Goal: Task Accomplishment & Management: Use online tool/utility

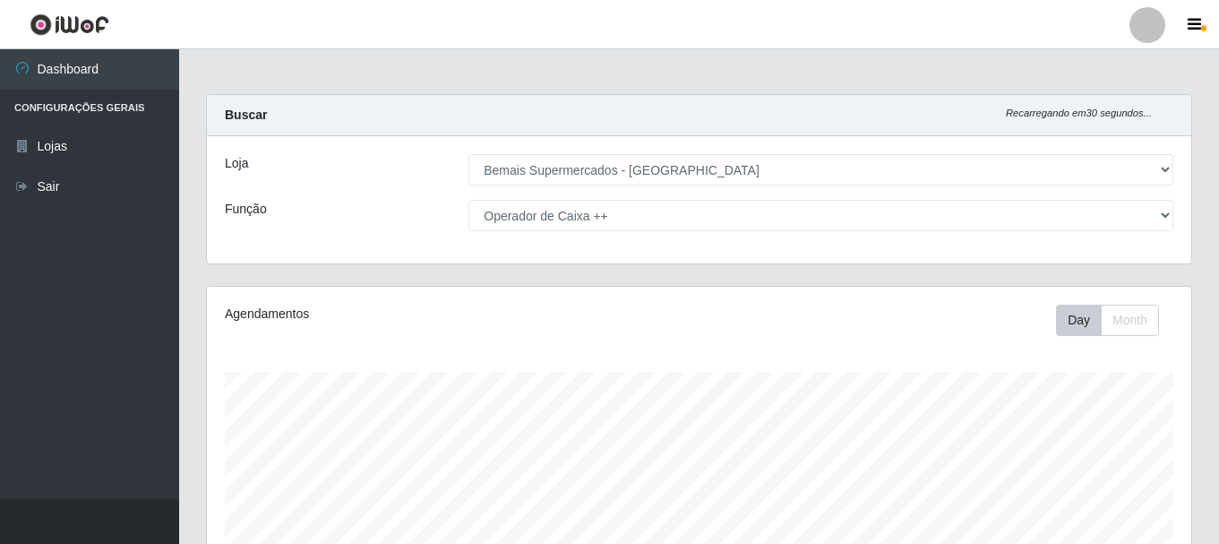
select select "249"
select select "73"
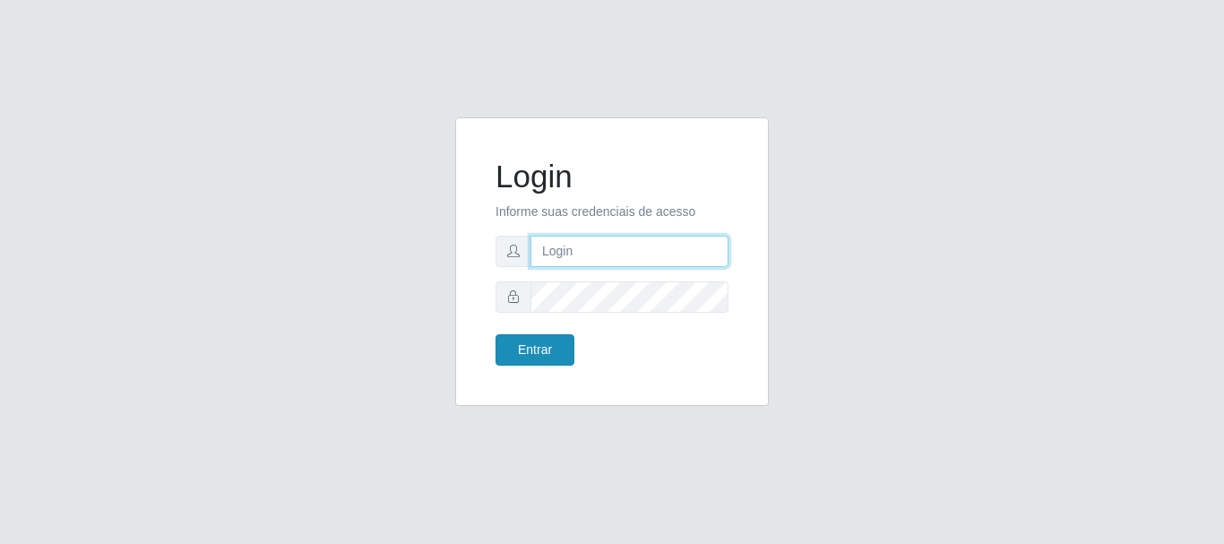
type input "[PERSON_NAME]"
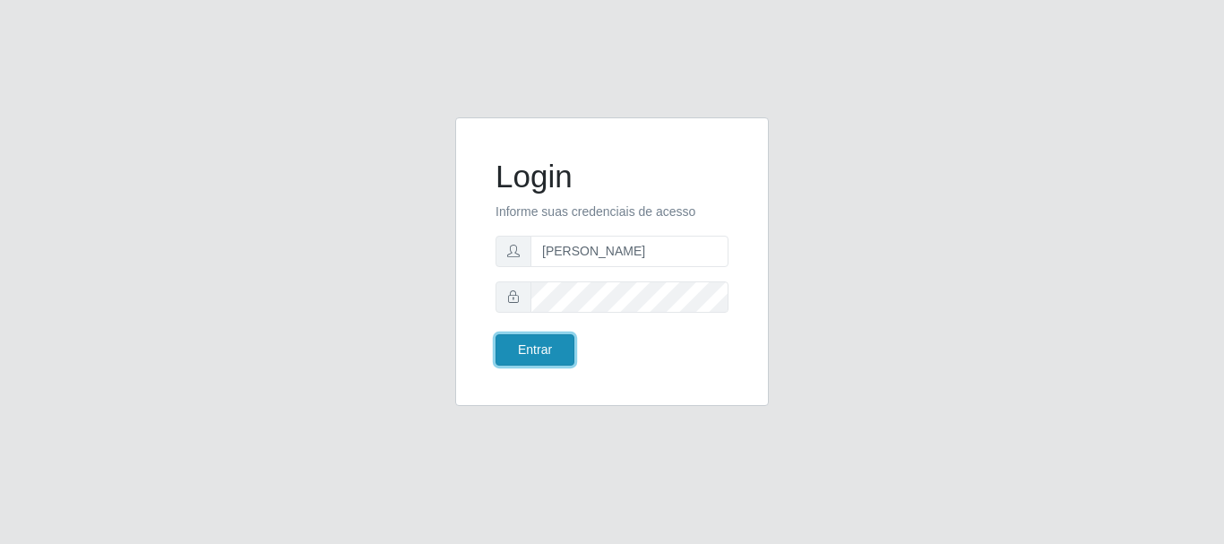
click at [547, 349] on button "Entrar" at bounding box center [534, 349] width 79 height 31
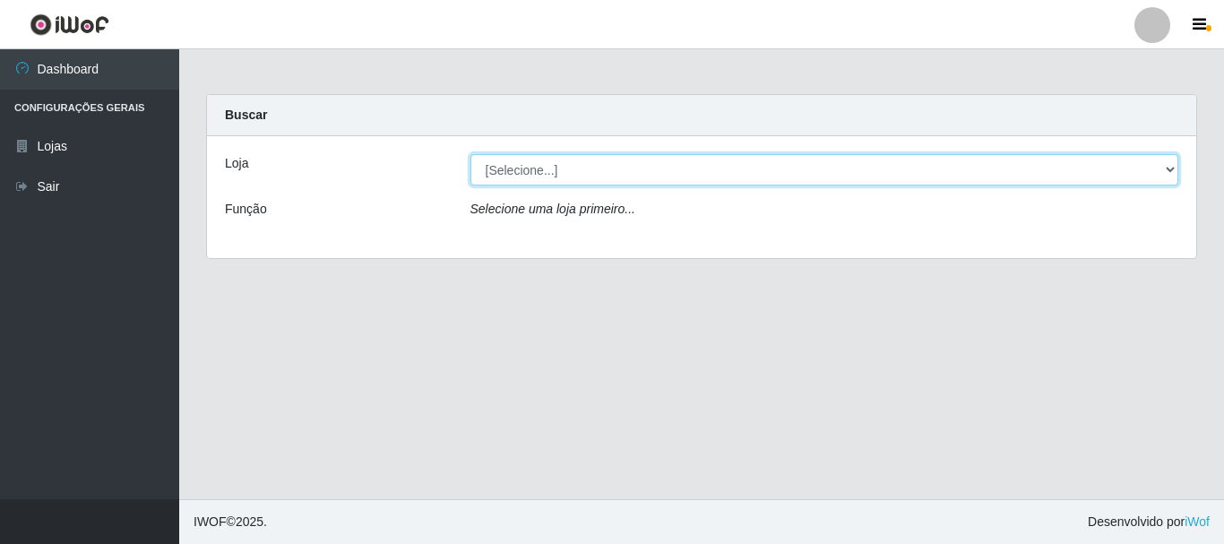
click at [641, 177] on select "[Selecione...] Bemais Supermercados - [GEOGRAPHIC_DATA]" at bounding box center [824, 169] width 709 height 31
select select "249"
click at [470, 154] on select "[Selecione...] Bemais Supermercados - [GEOGRAPHIC_DATA]" at bounding box center [824, 169] width 709 height 31
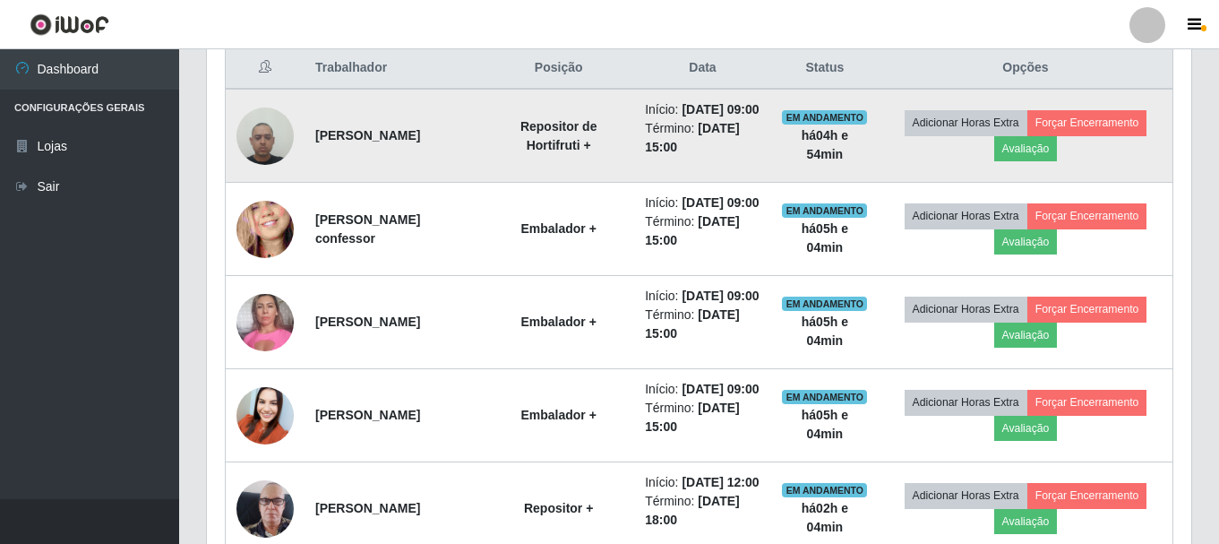
scroll to position [641, 0]
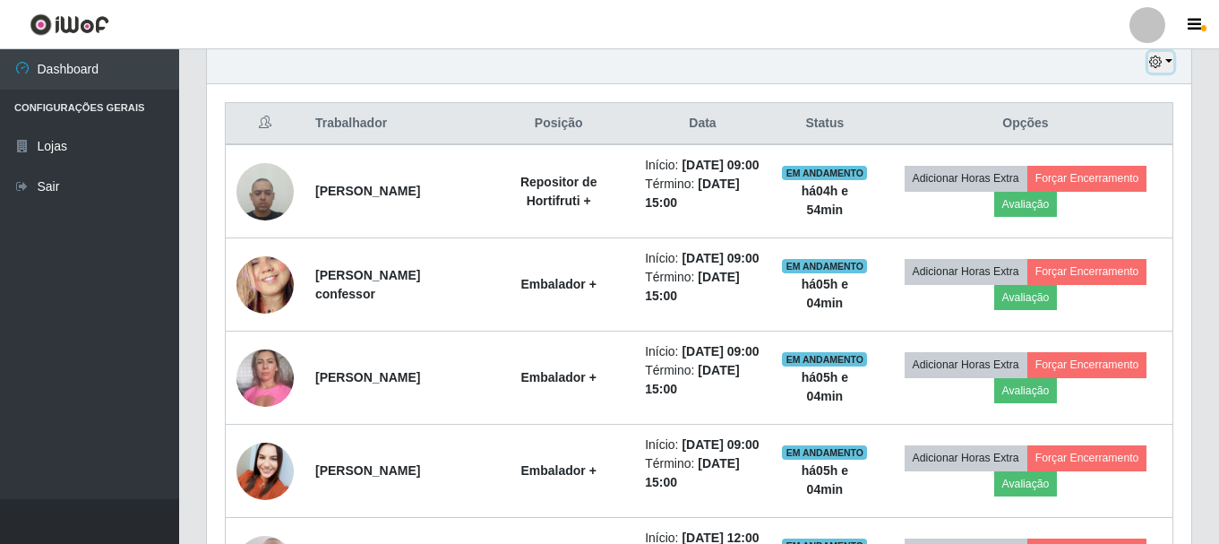
click at [1152, 58] on icon "button" at bounding box center [1155, 62] width 13 height 13
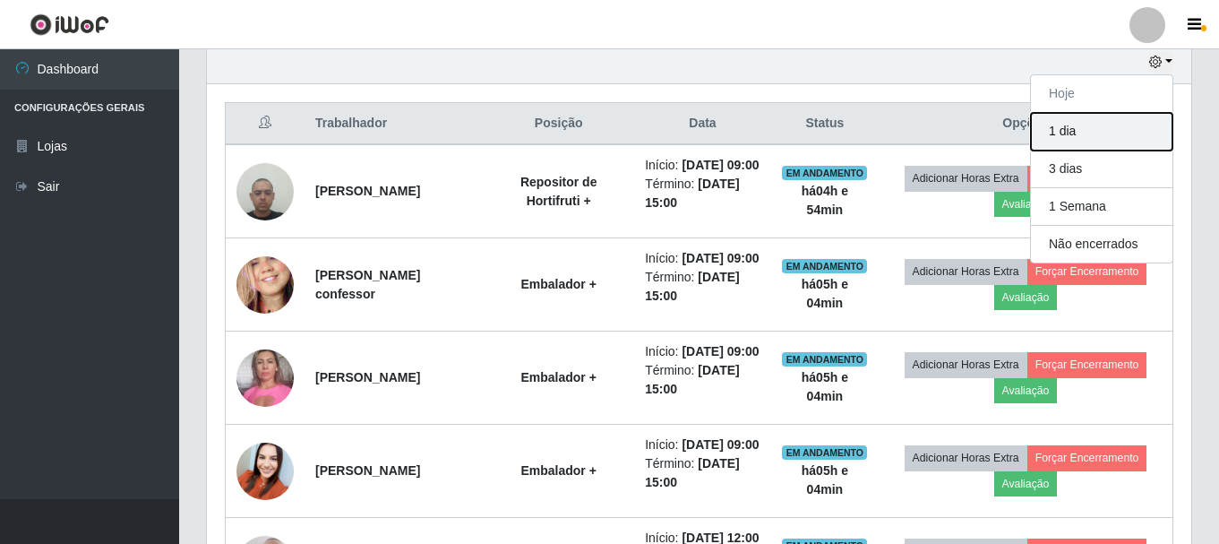
click at [1098, 129] on button "1 dia" at bounding box center [1102, 132] width 142 height 38
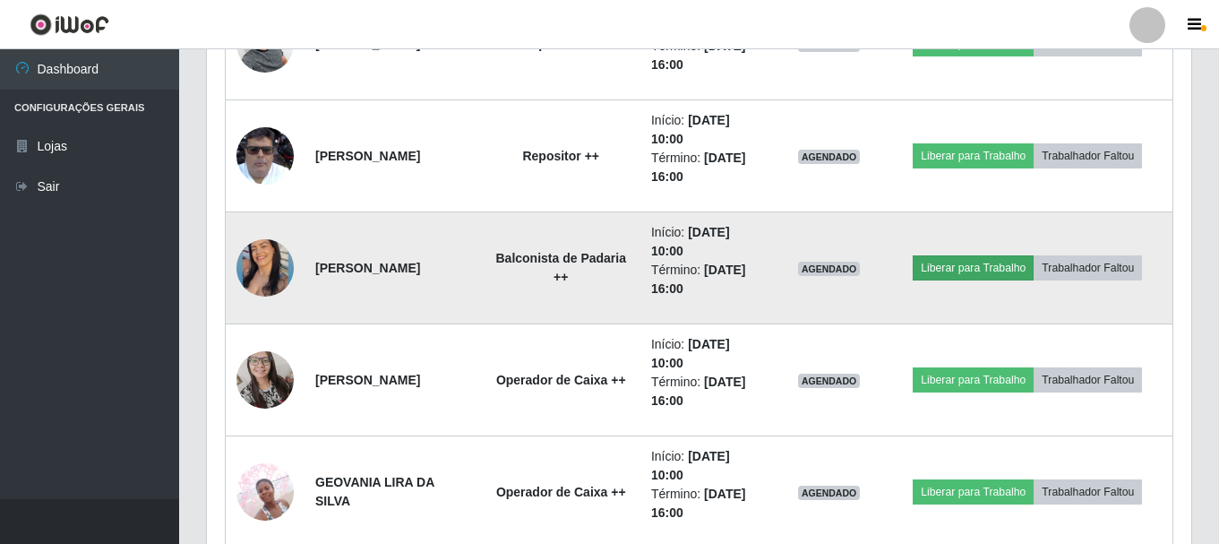
scroll to position [3508, 0]
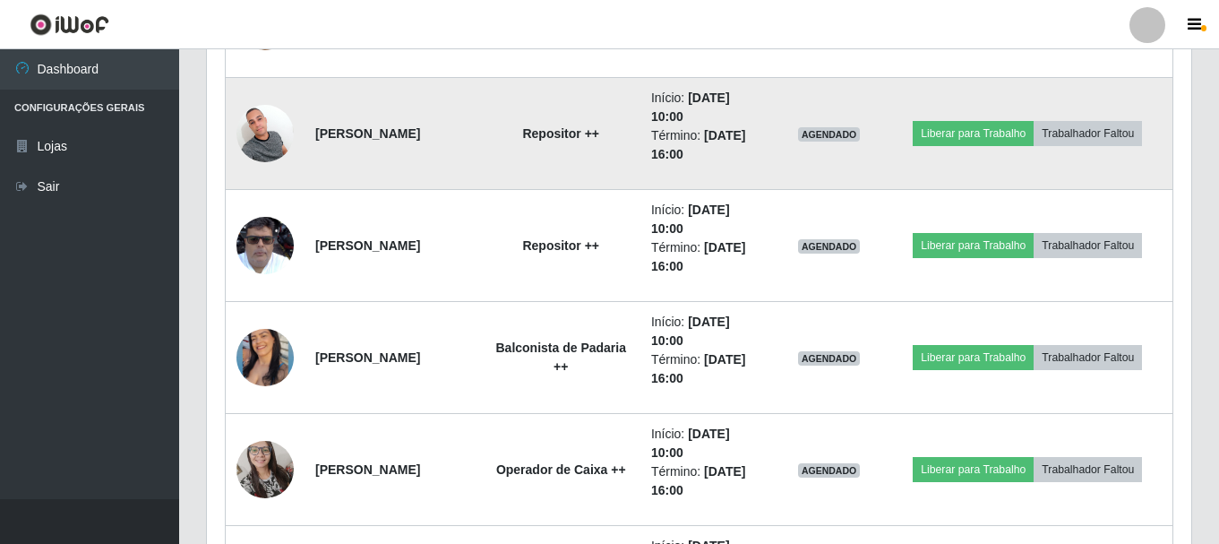
click at [283, 151] on img at bounding box center [265, 133] width 57 height 76
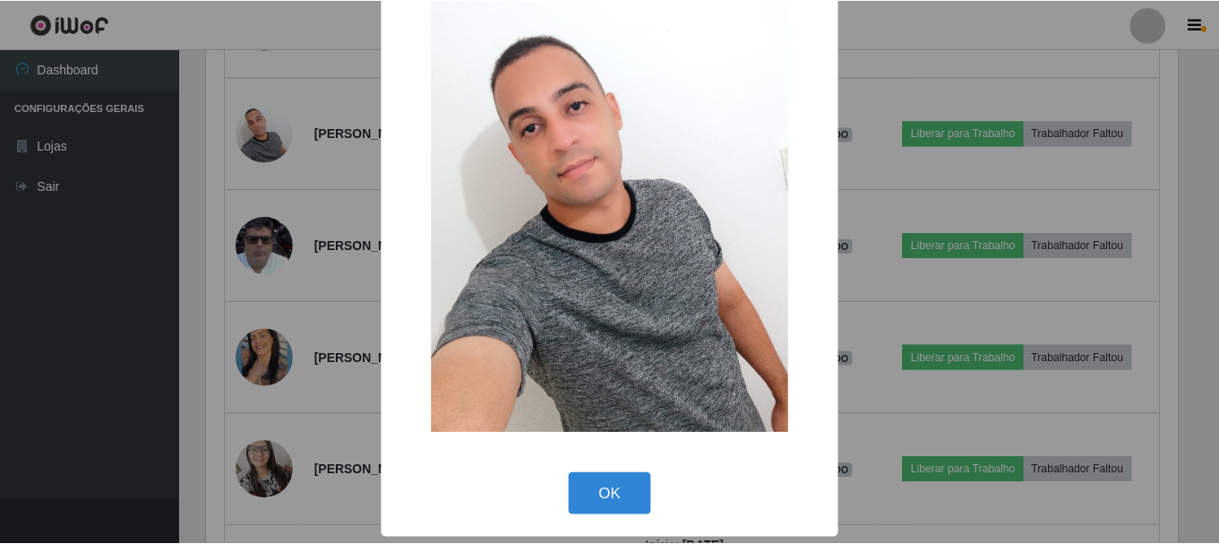
scroll to position [90, 0]
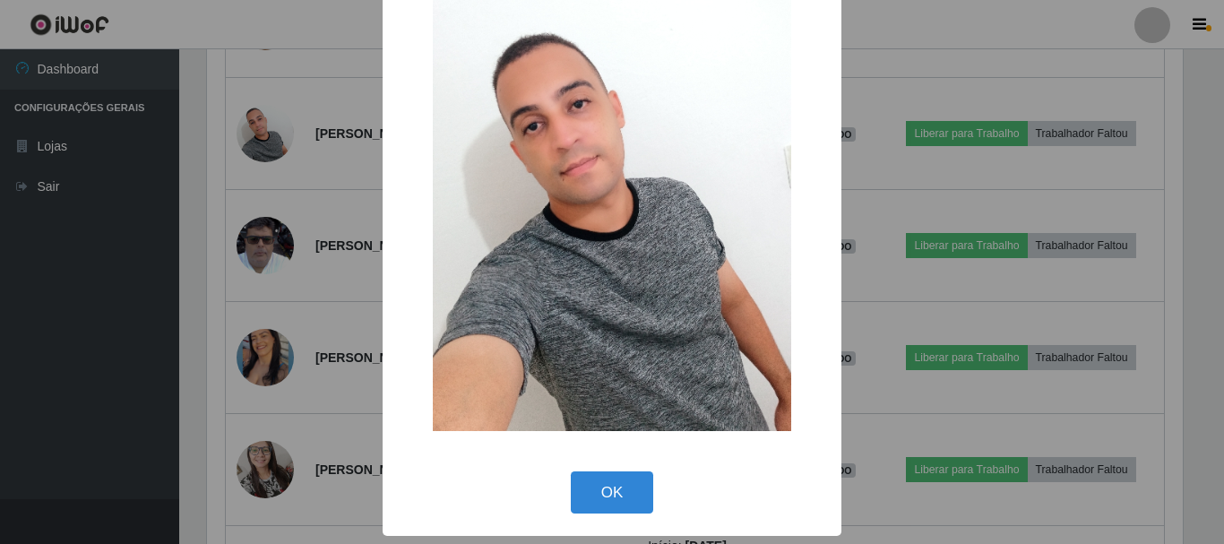
drag, startPoint x: 616, startPoint y: 499, endPoint x: 629, endPoint y: 480, distance: 22.6
click at [617, 495] on button "OK" at bounding box center [612, 492] width 83 height 42
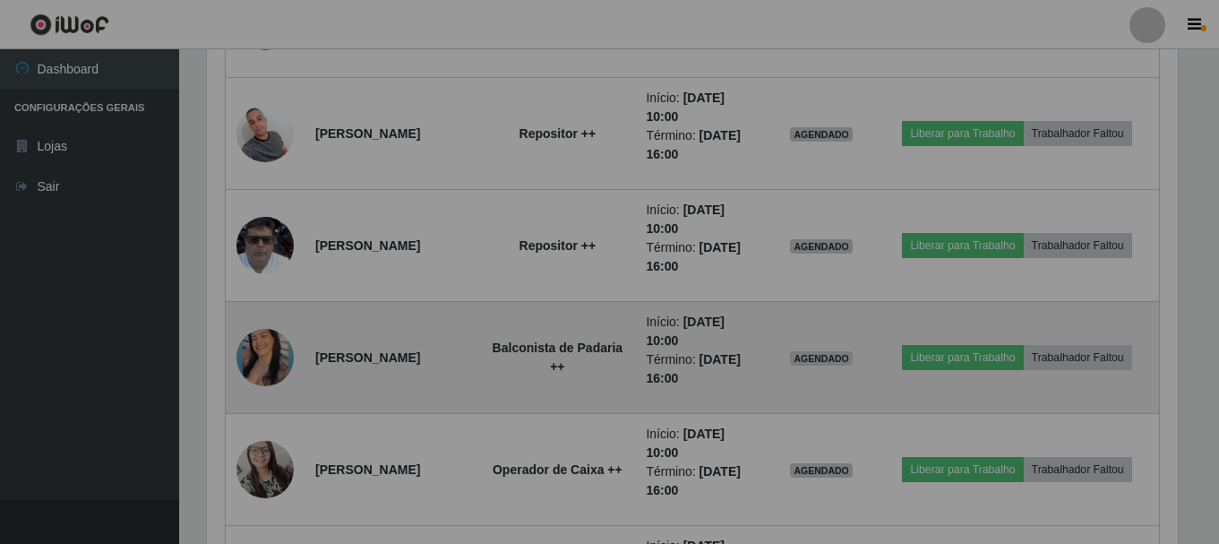
scroll to position [372, 985]
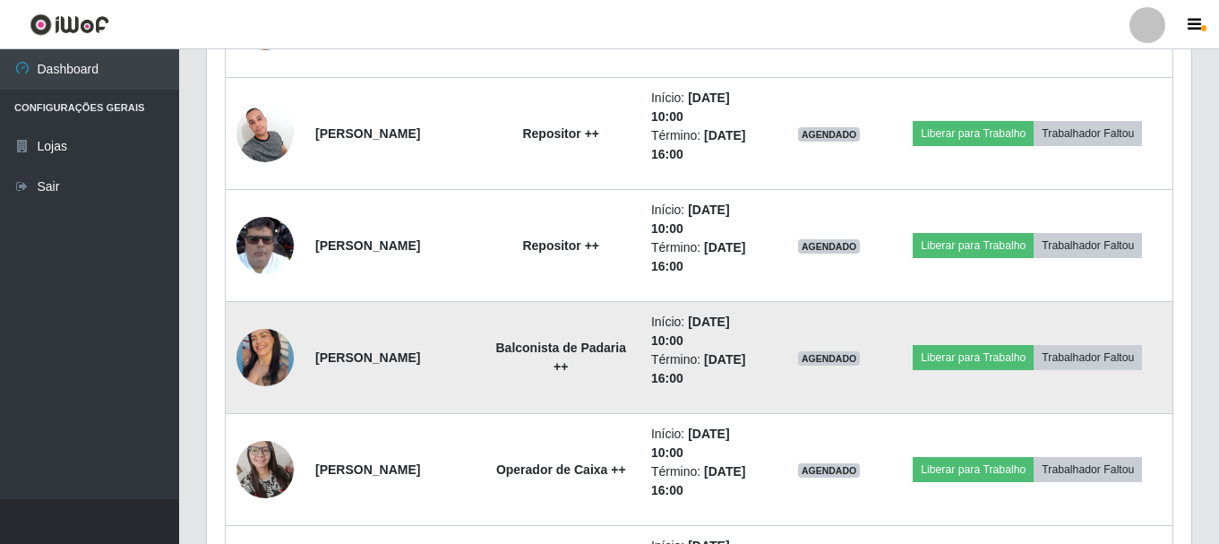
click at [269, 339] on img at bounding box center [265, 358] width 57 height 72
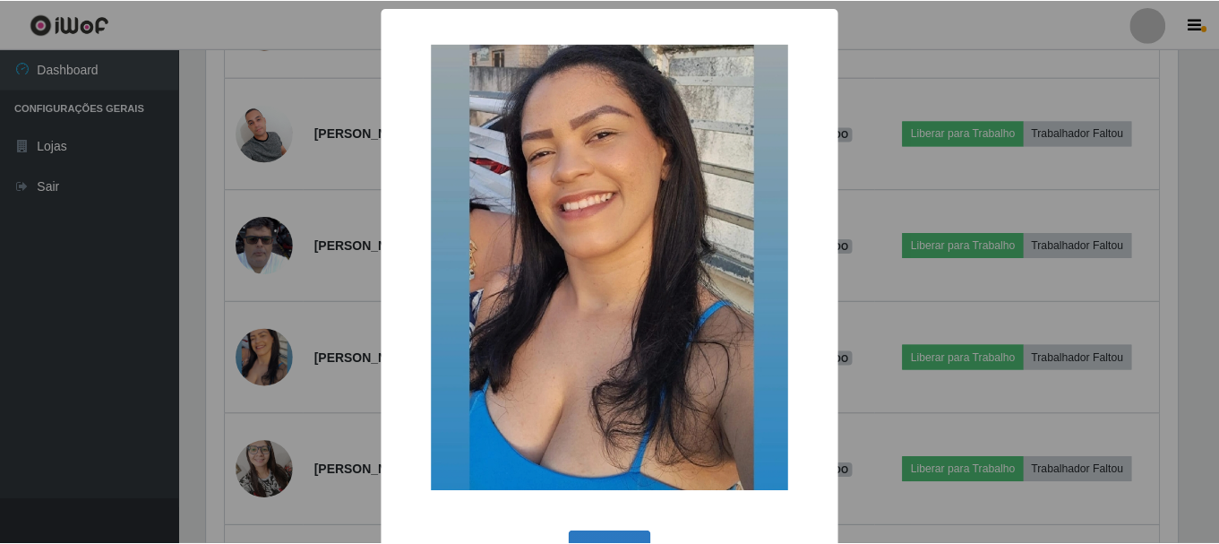
scroll to position [60, 0]
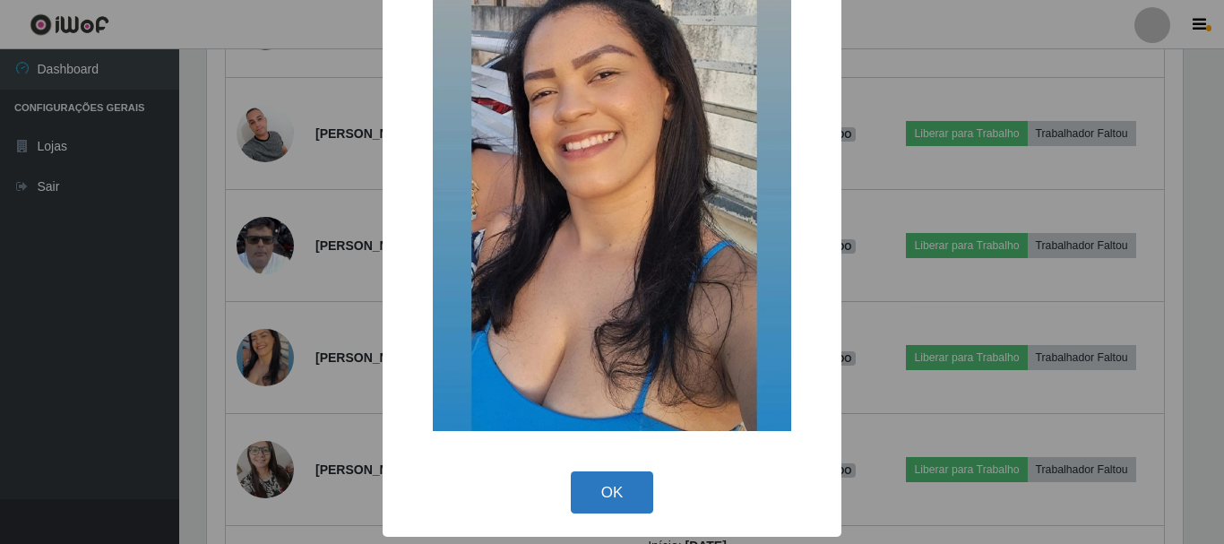
click at [619, 494] on button "OK" at bounding box center [612, 492] width 83 height 42
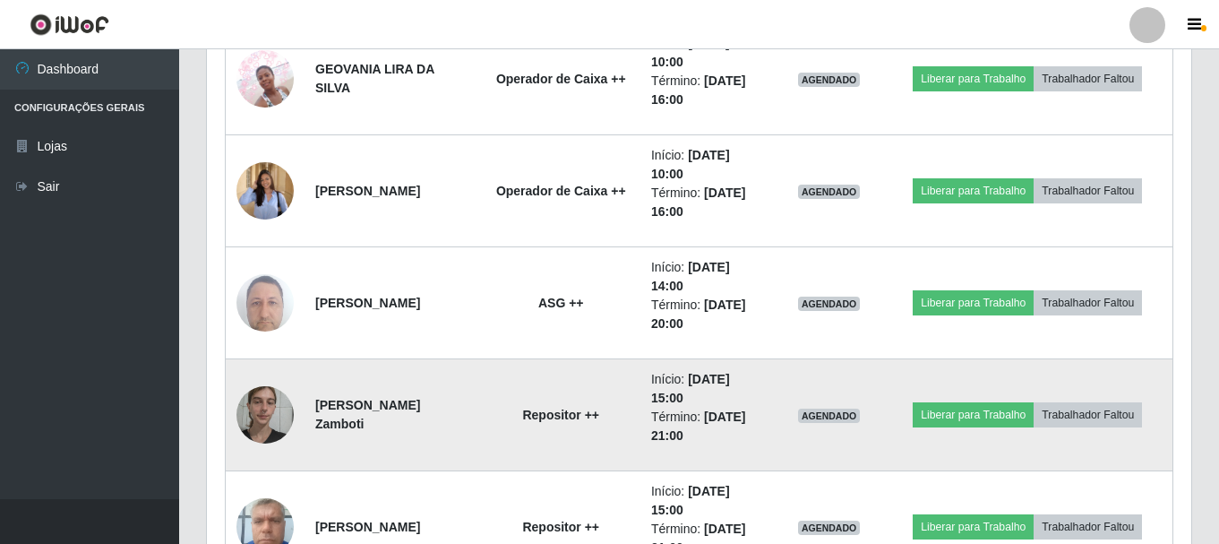
scroll to position [4045, 0]
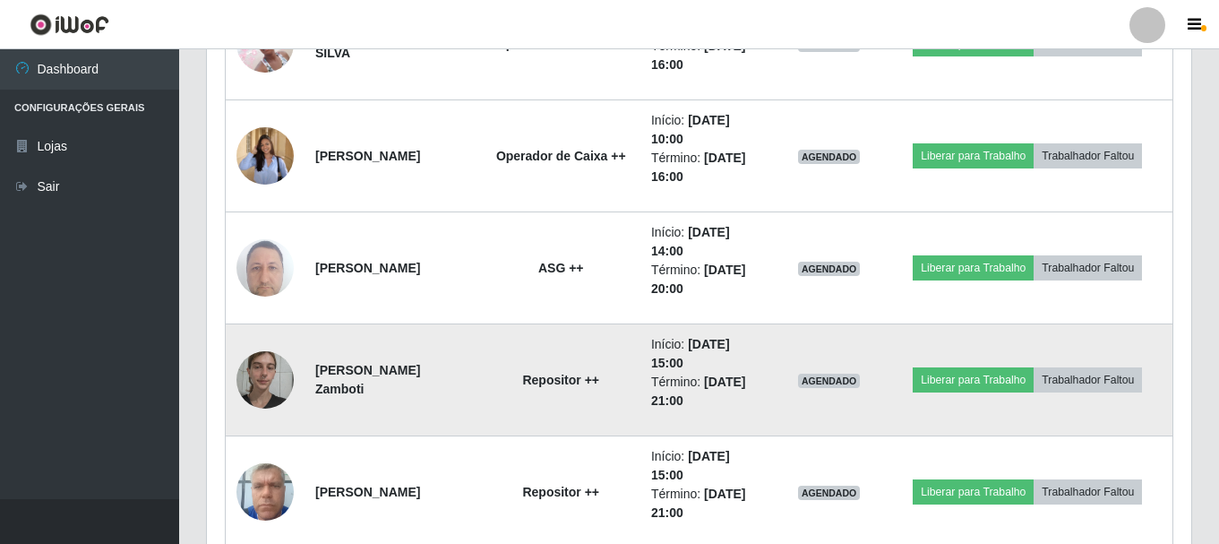
click at [266, 377] on img at bounding box center [265, 379] width 57 height 76
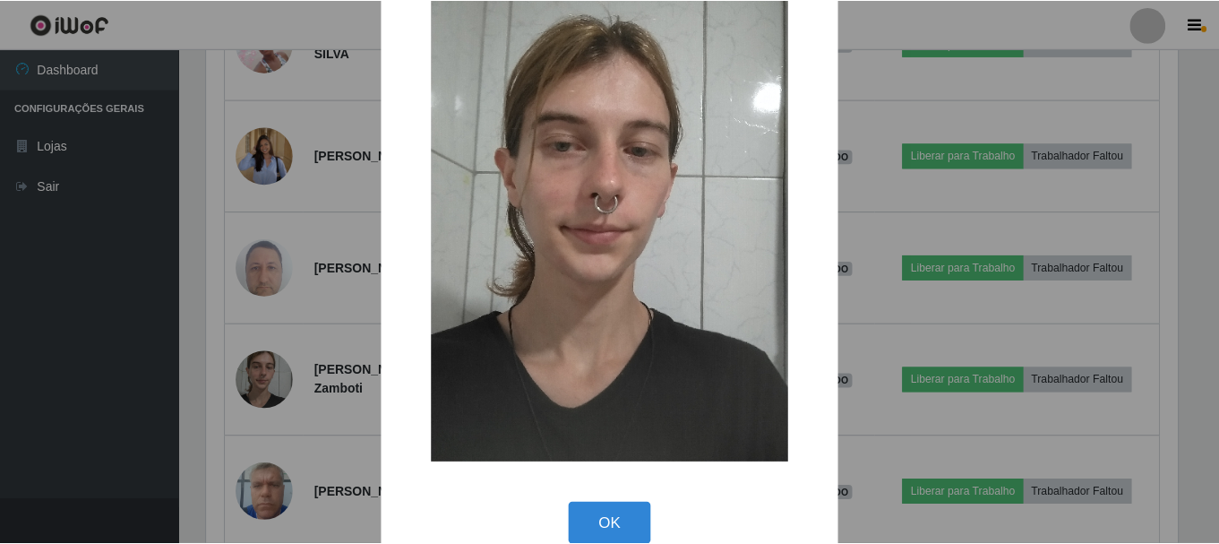
scroll to position [90, 0]
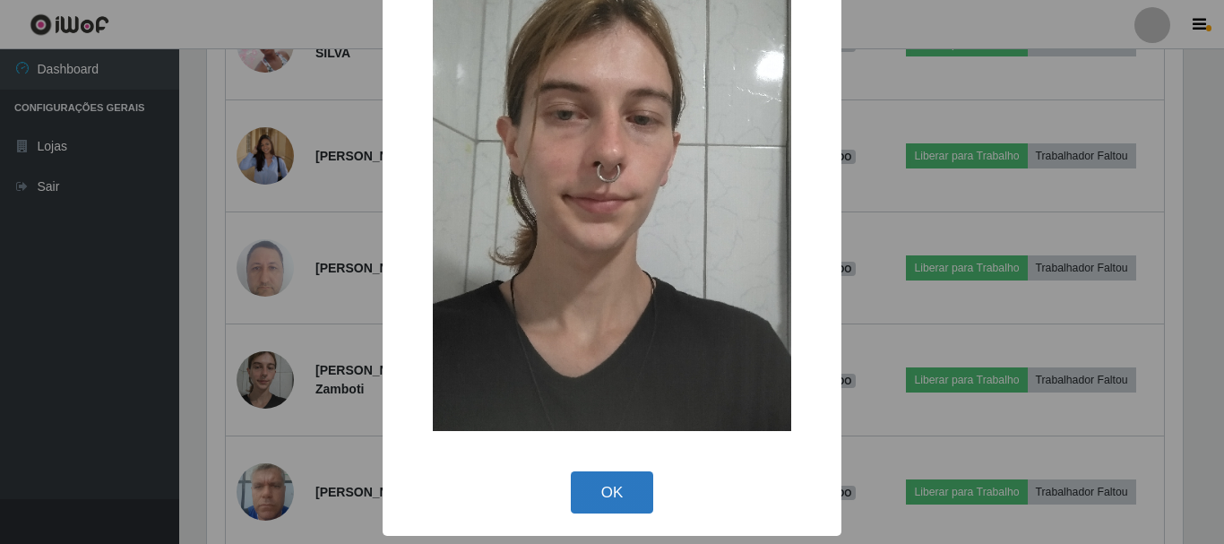
click at [611, 510] on button "OK" at bounding box center [612, 492] width 83 height 42
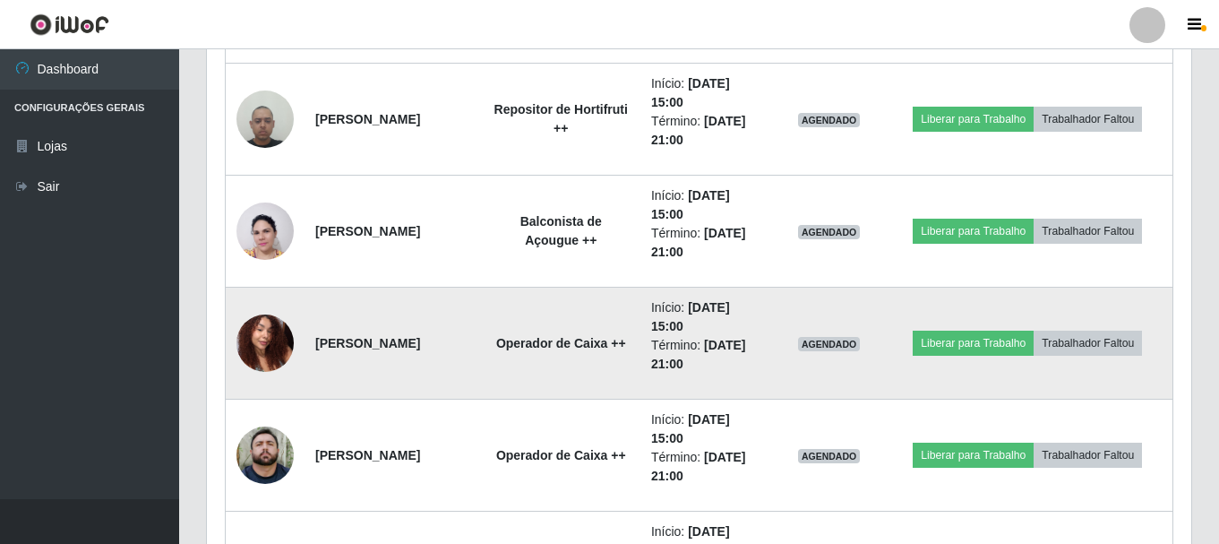
scroll to position [4762, 0]
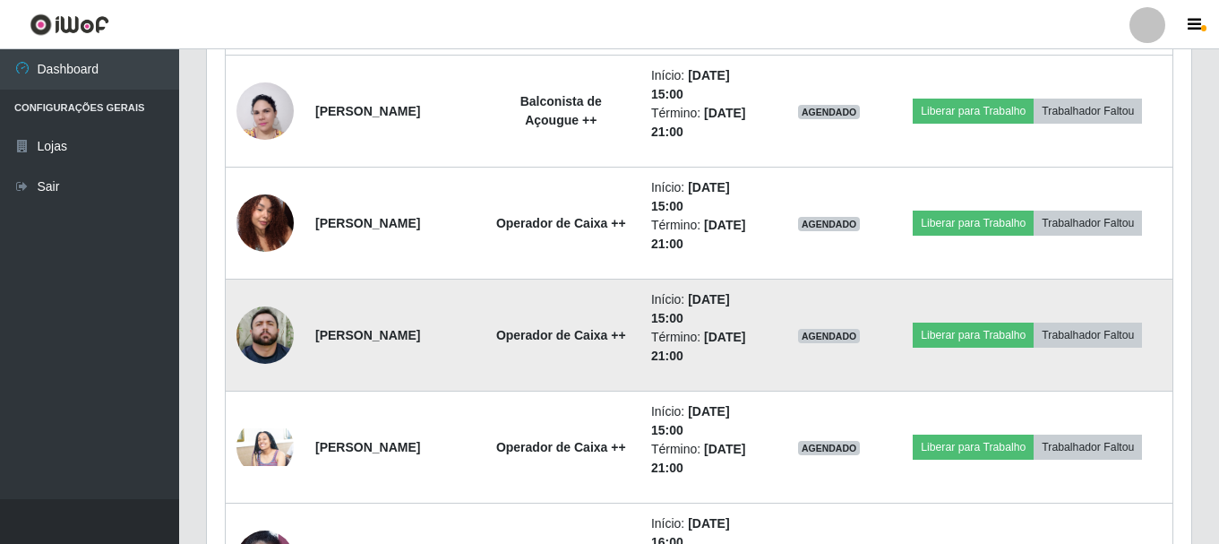
click at [264, 341] on img at bounding box center [265, 334] width 57 height 57
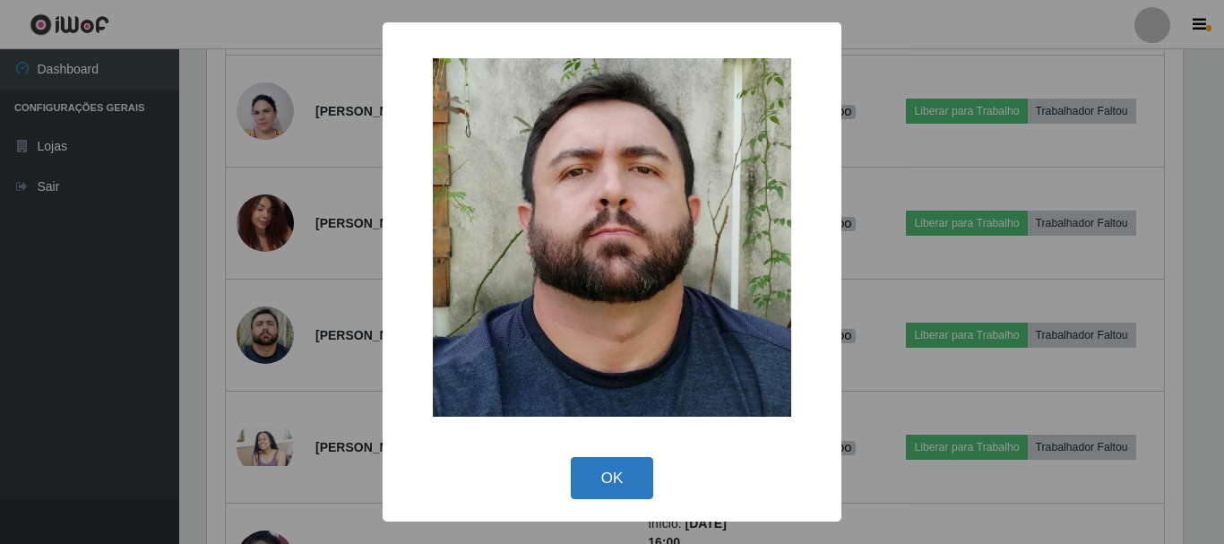
click at [622, 458] on button "OK" at bounding box center [612, 478] width 83 height 42
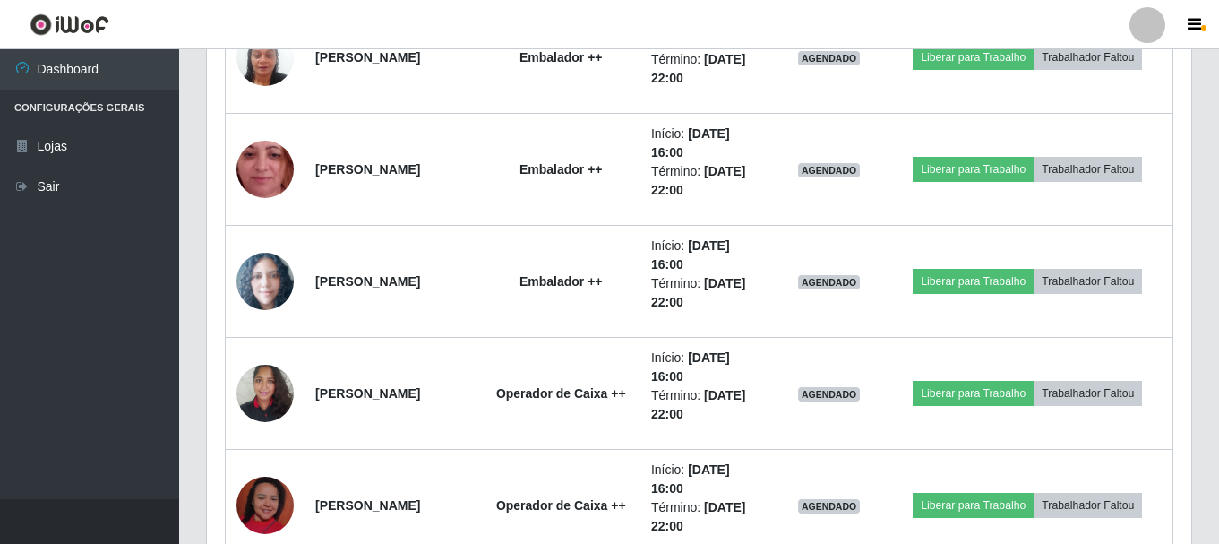
scroll to position [5658, 0]
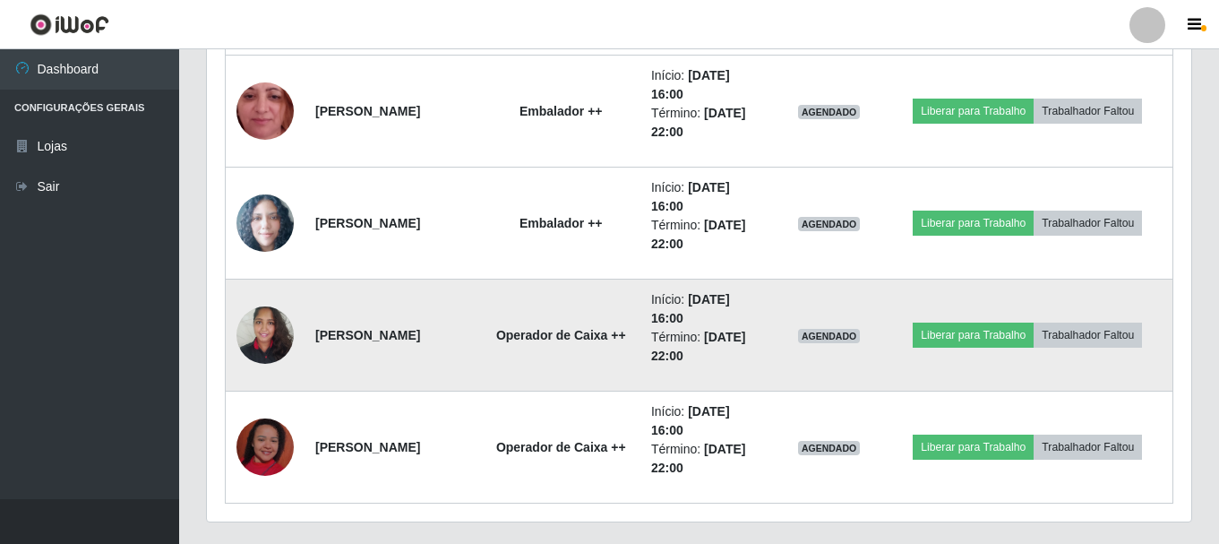
click at [248, 333] on img at bounding box center [265, 335] width 57 height 76
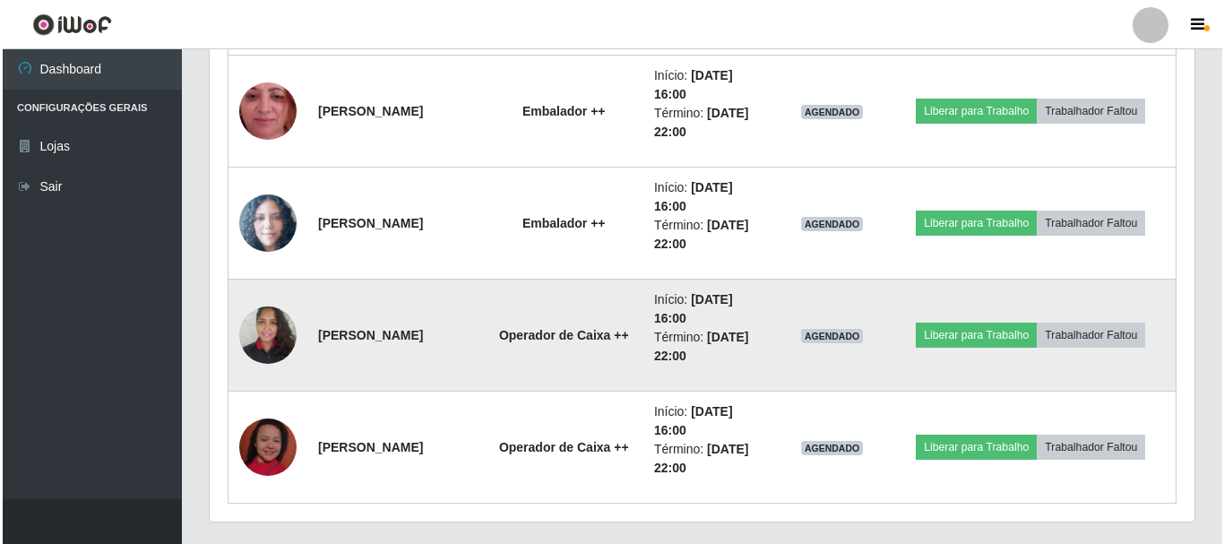
scroll to position [0, 0]
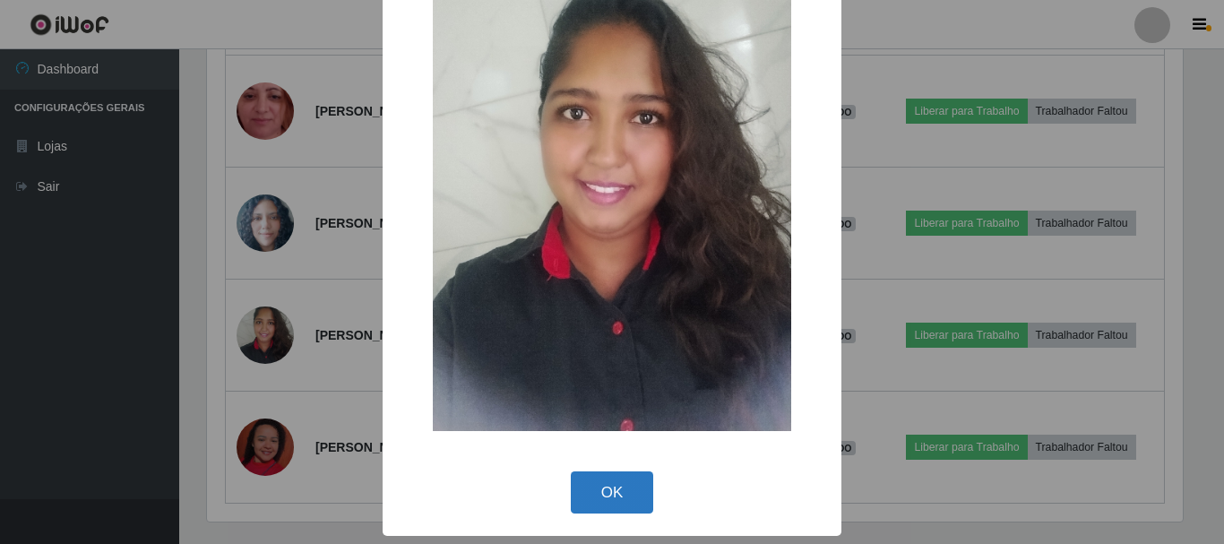
click at [608, 471] on button "OK" at bounding box center [612, 492] width 83 height 42
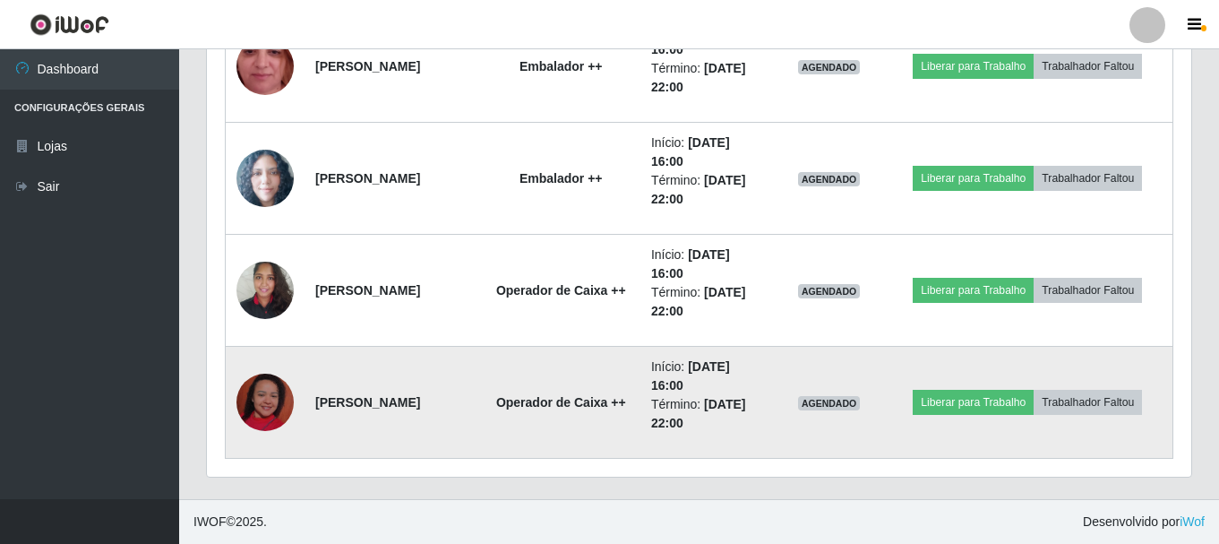
click at [250, 402] on img at bounding box center [265, 402] width 57 height 102
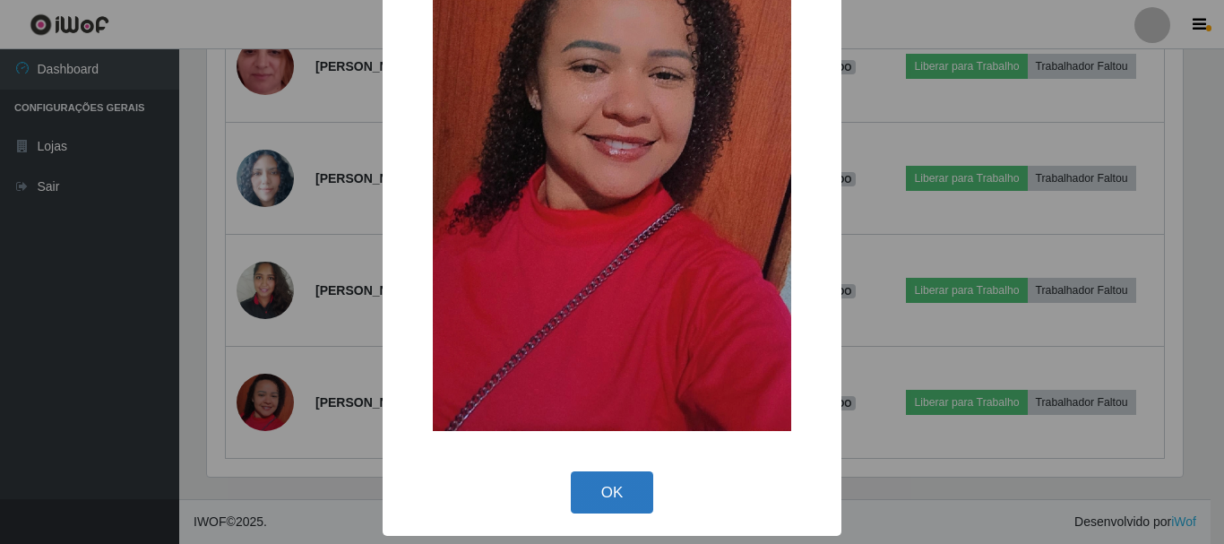
click at [608, 488] on button "OK" at bounding box center [612, 492] width 83 height 42
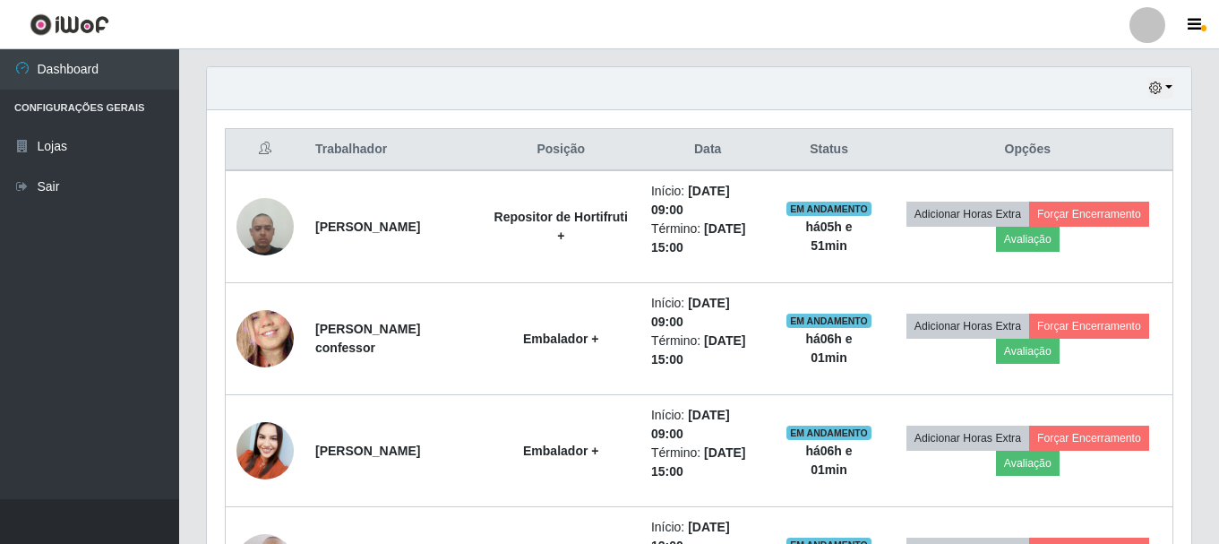
scroll to position [417, 0]
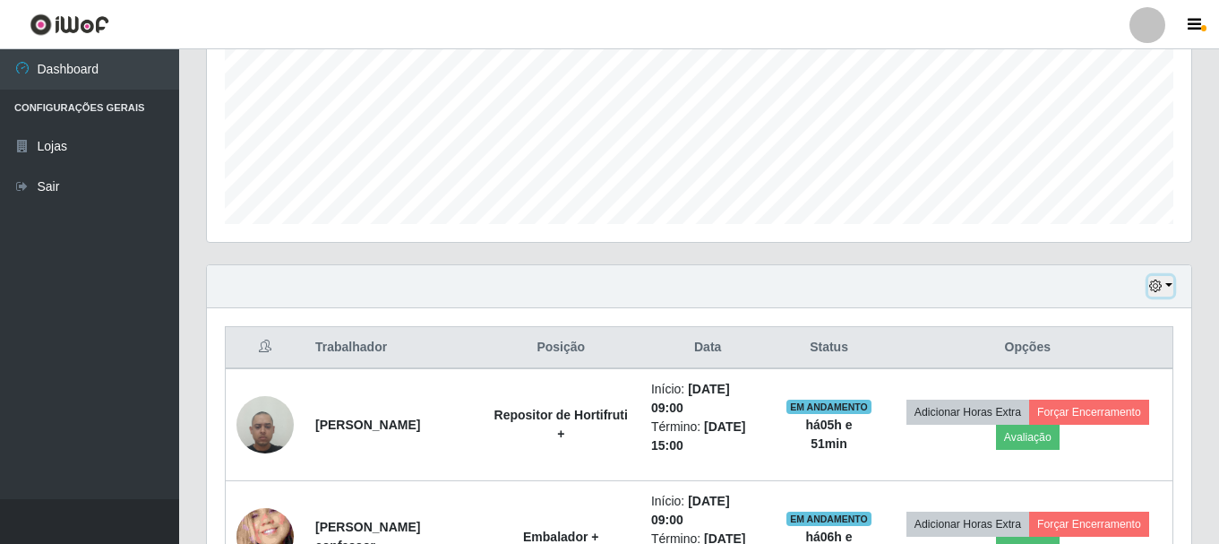
click at [1160, 286] on icon "button" at bounding box center [1155, 286] width 13 height 13
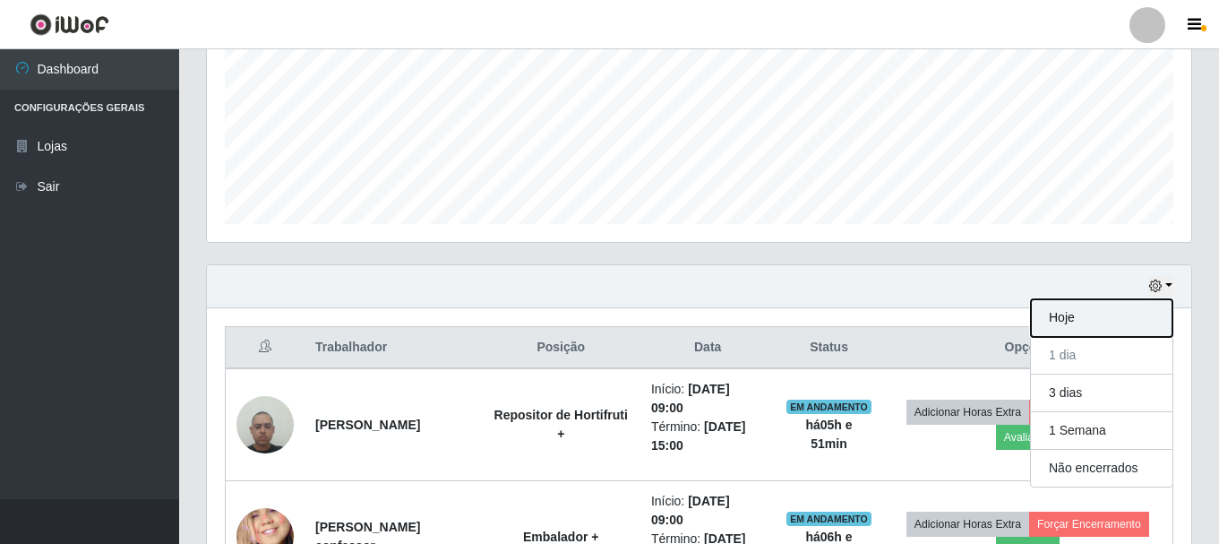
click at [1067, 328] on button "Hoje" at bounding box center [1102, 318] width 142 height 38
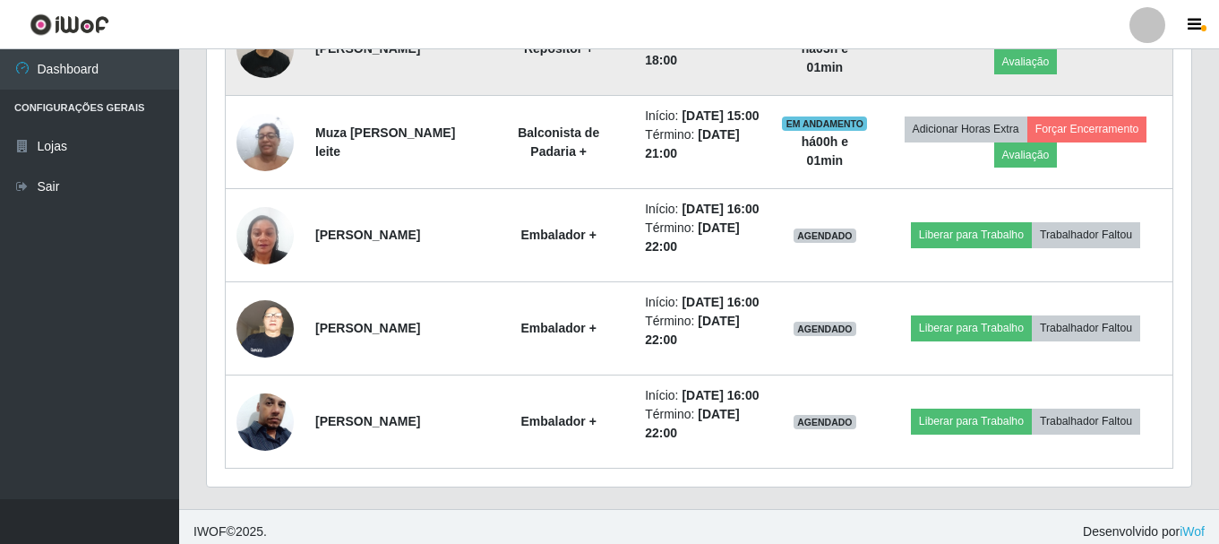
scroll to position [1168, 0]
